Goal: Task Accomplishment & Management: Manage account settings

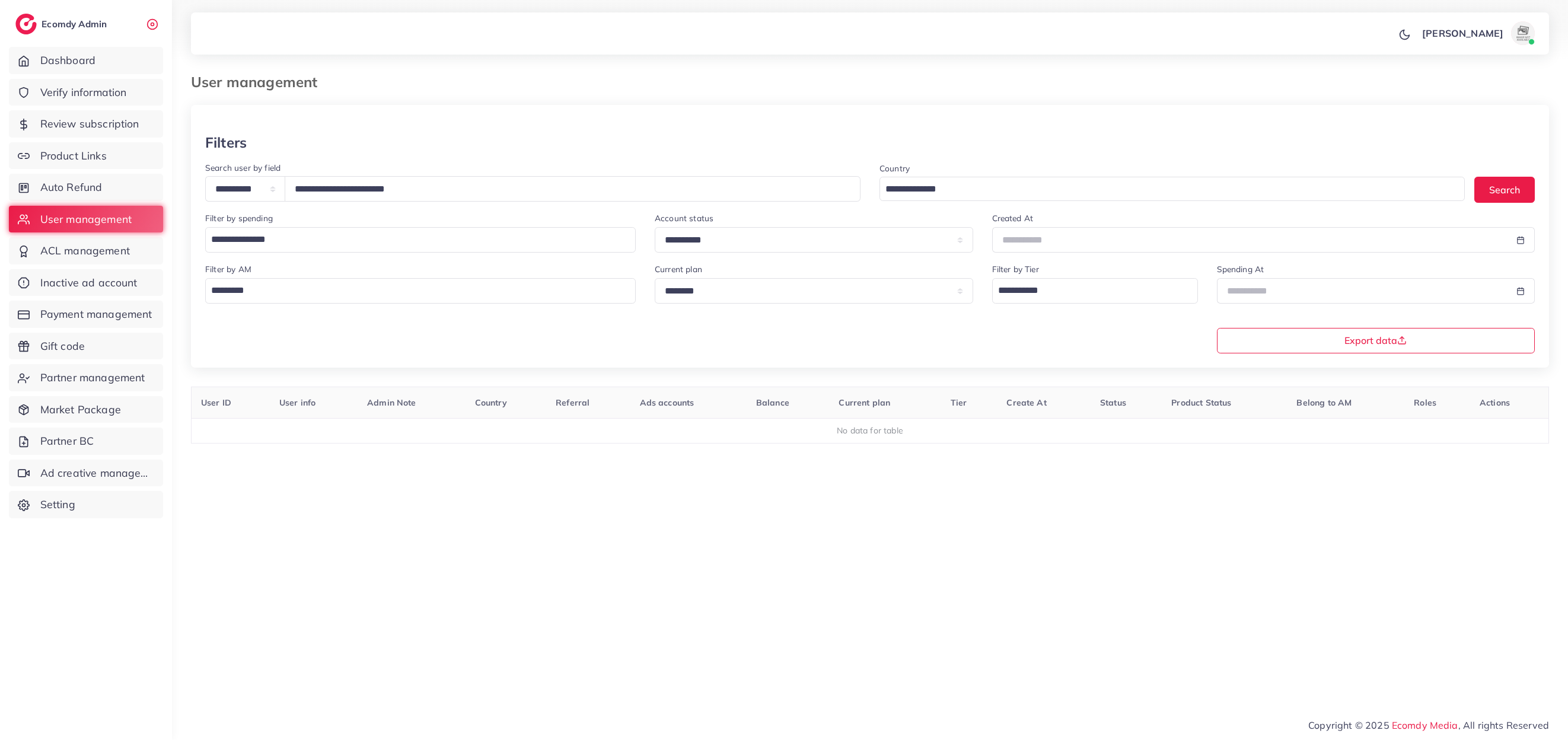
select select "*****"
